Goal: Transaction & Acquisition: Purchase product/service

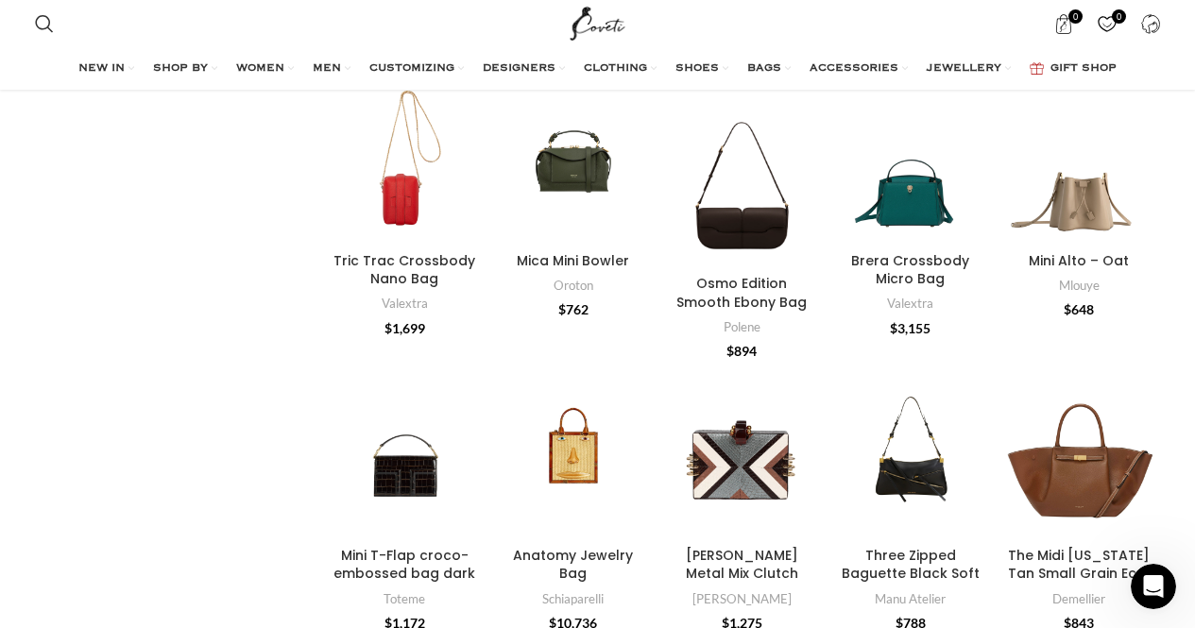
scroll to position [1264, 0]
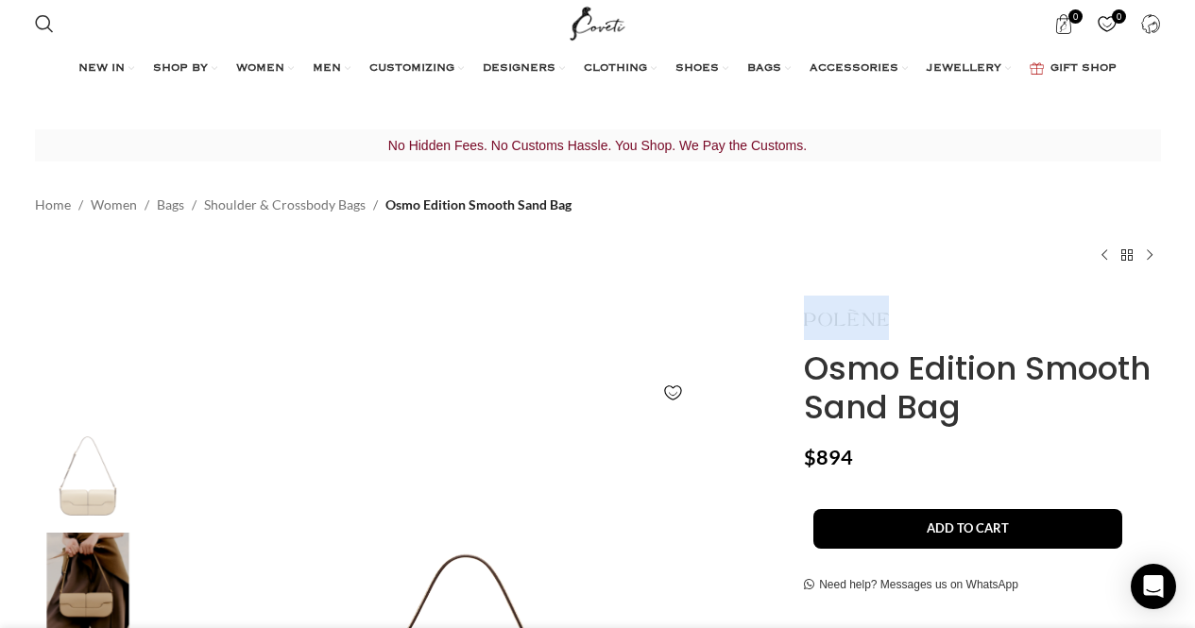
drag, startPoint x: 897, startPoint y: 320, endPoint x: 808, endPoint y: 315, distance: 89.0
click at [808, 315] on div at bounding box center [982, 318] width 356 height 44
copy link
